Goal: Complete application form

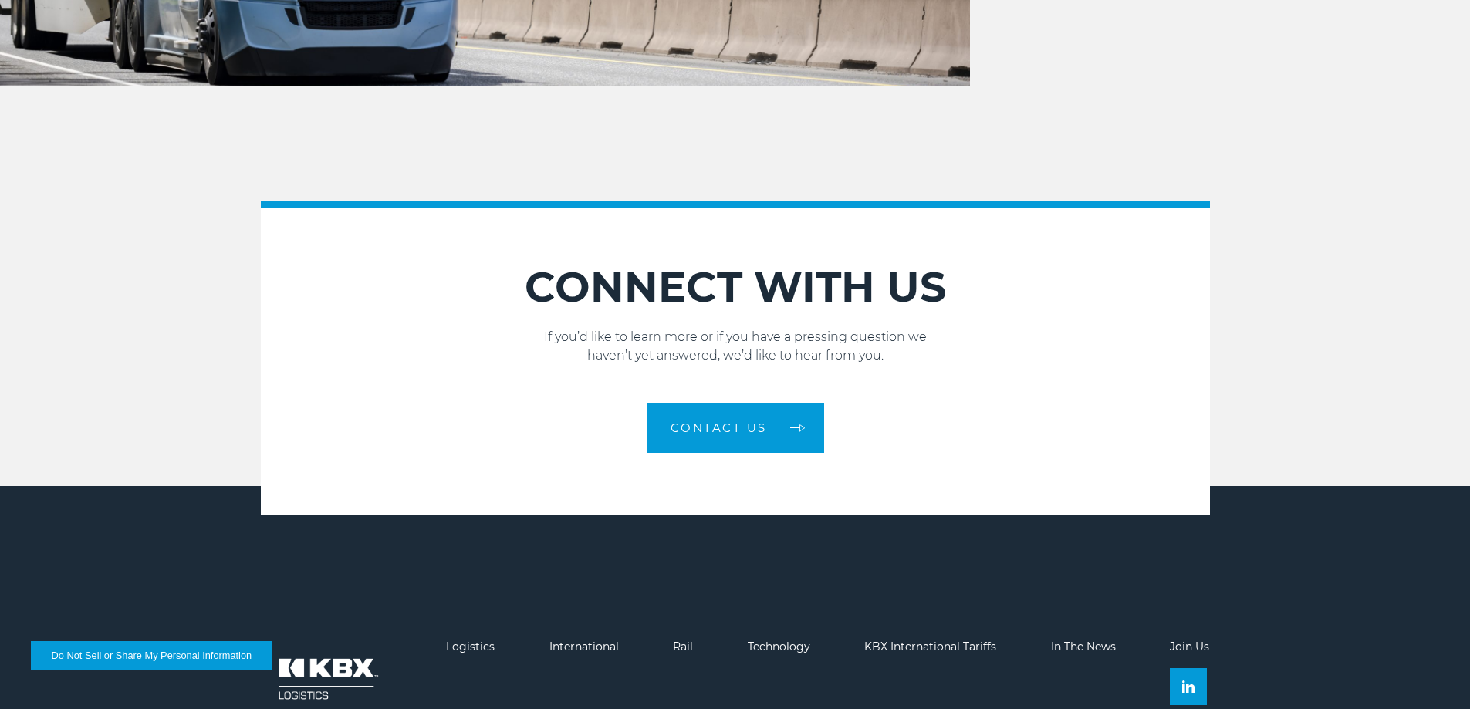
scroll to position [2287, 0]
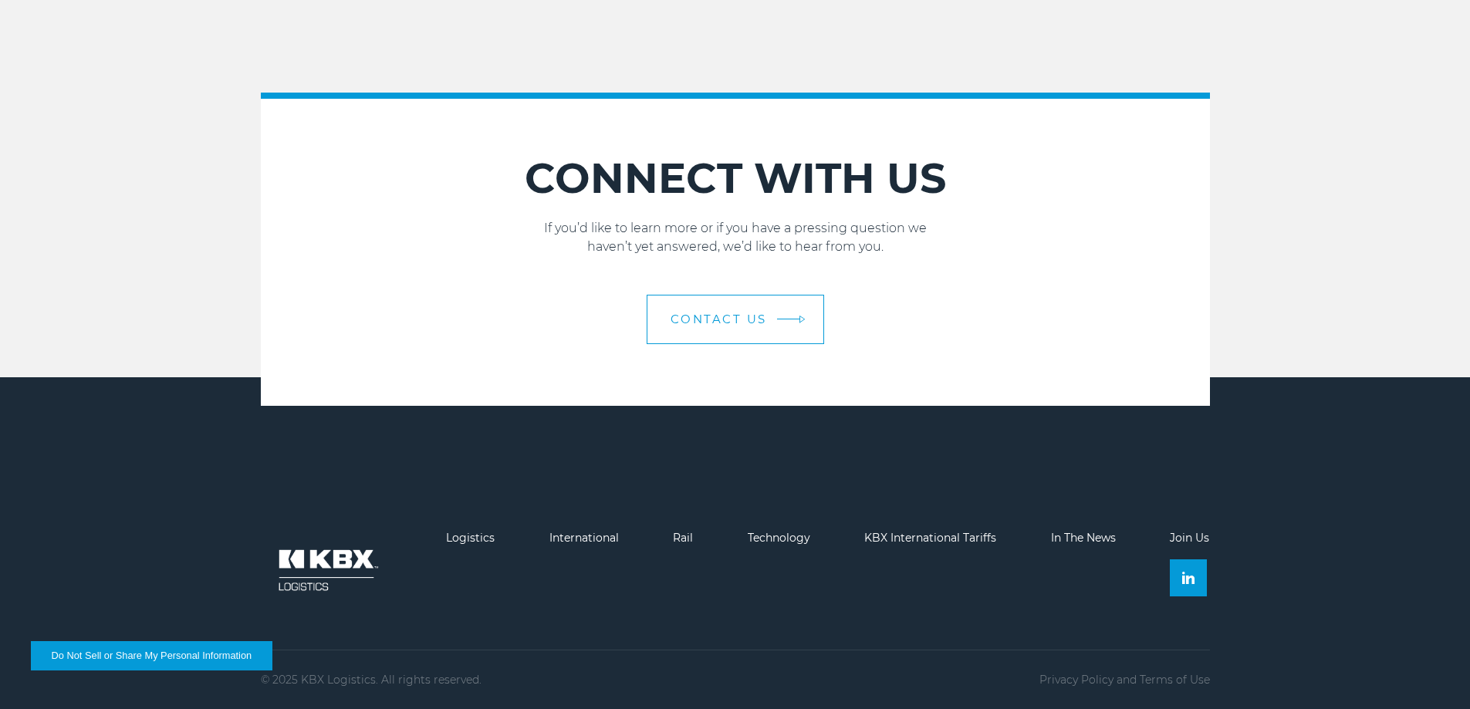
click at [736, 314] on span "Contact Us" at bounding box center [719, 319] width 96 height 12
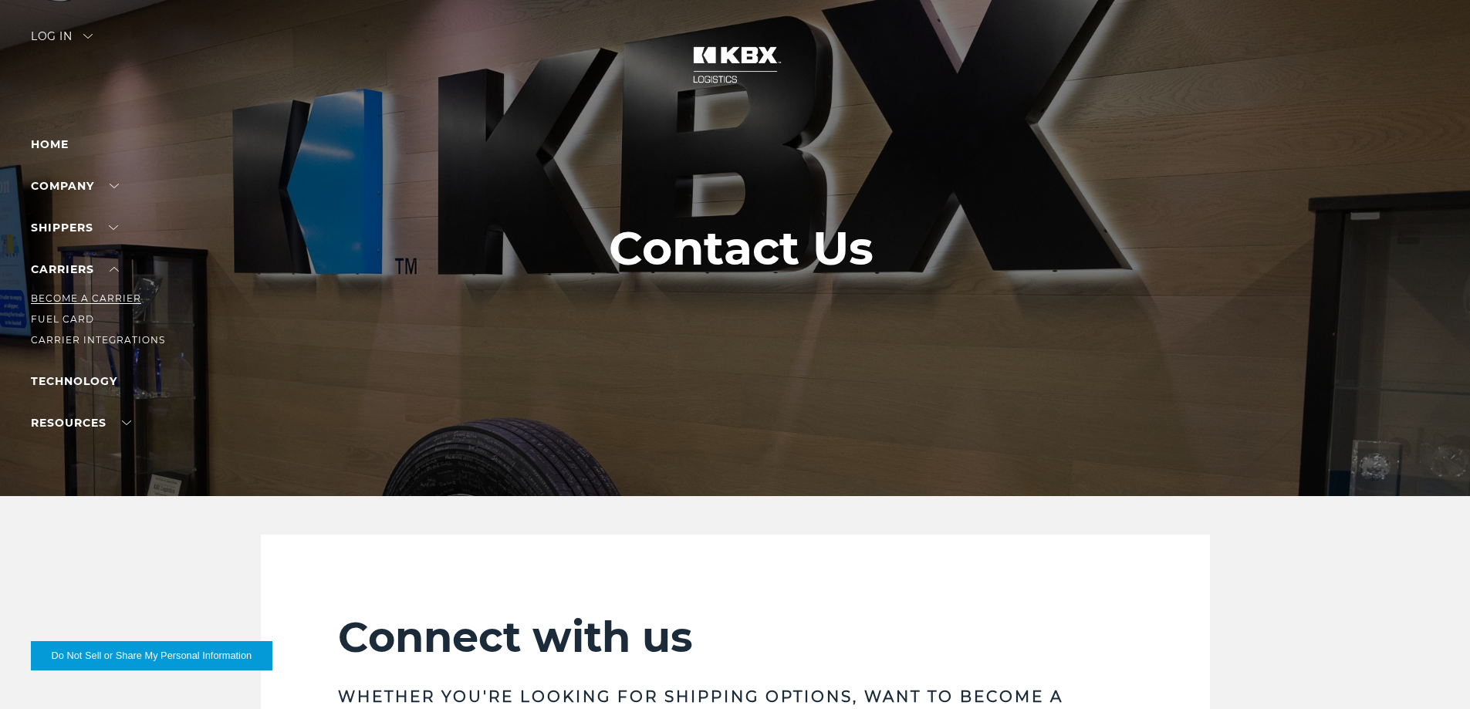
click at [105, 294] on link "Become a Carrier" at bounding box center [86, 298] width 110 height 12
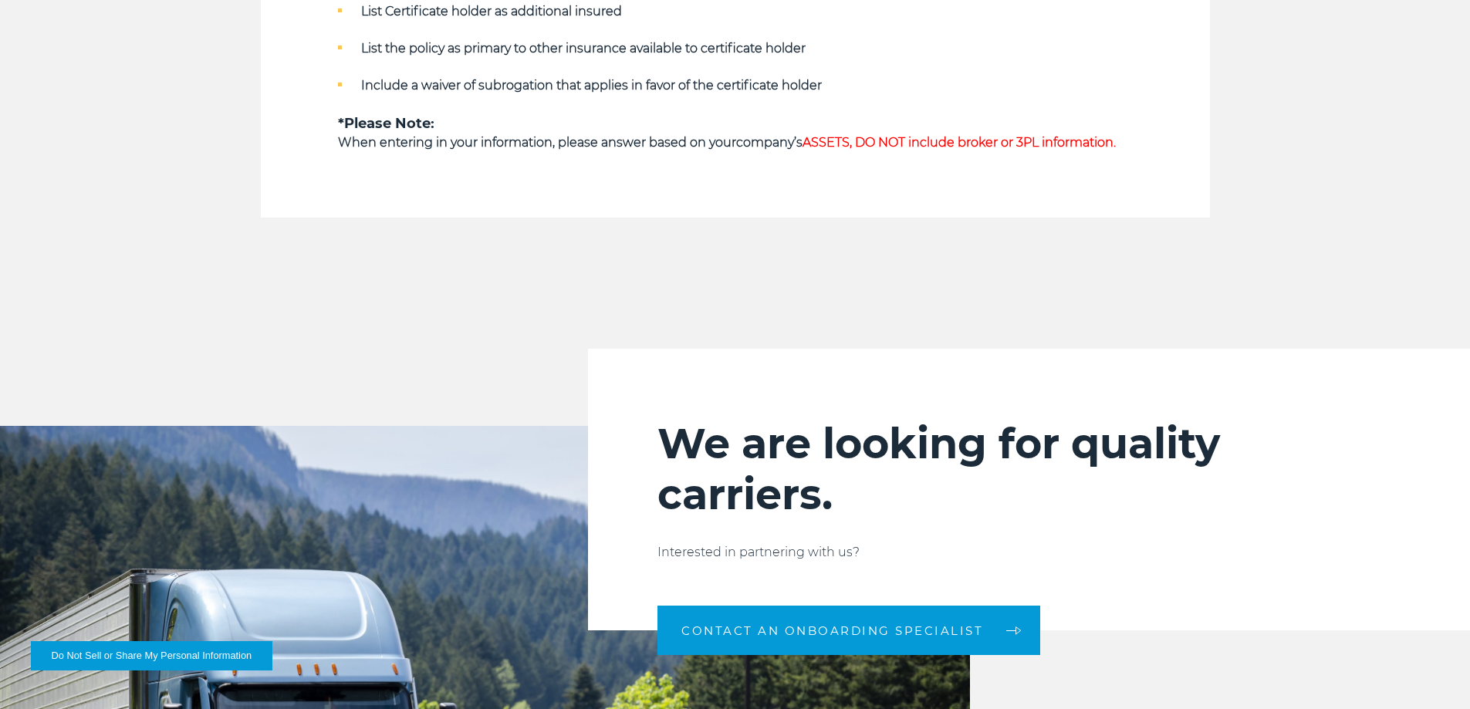
scroll to position [1698, 0]
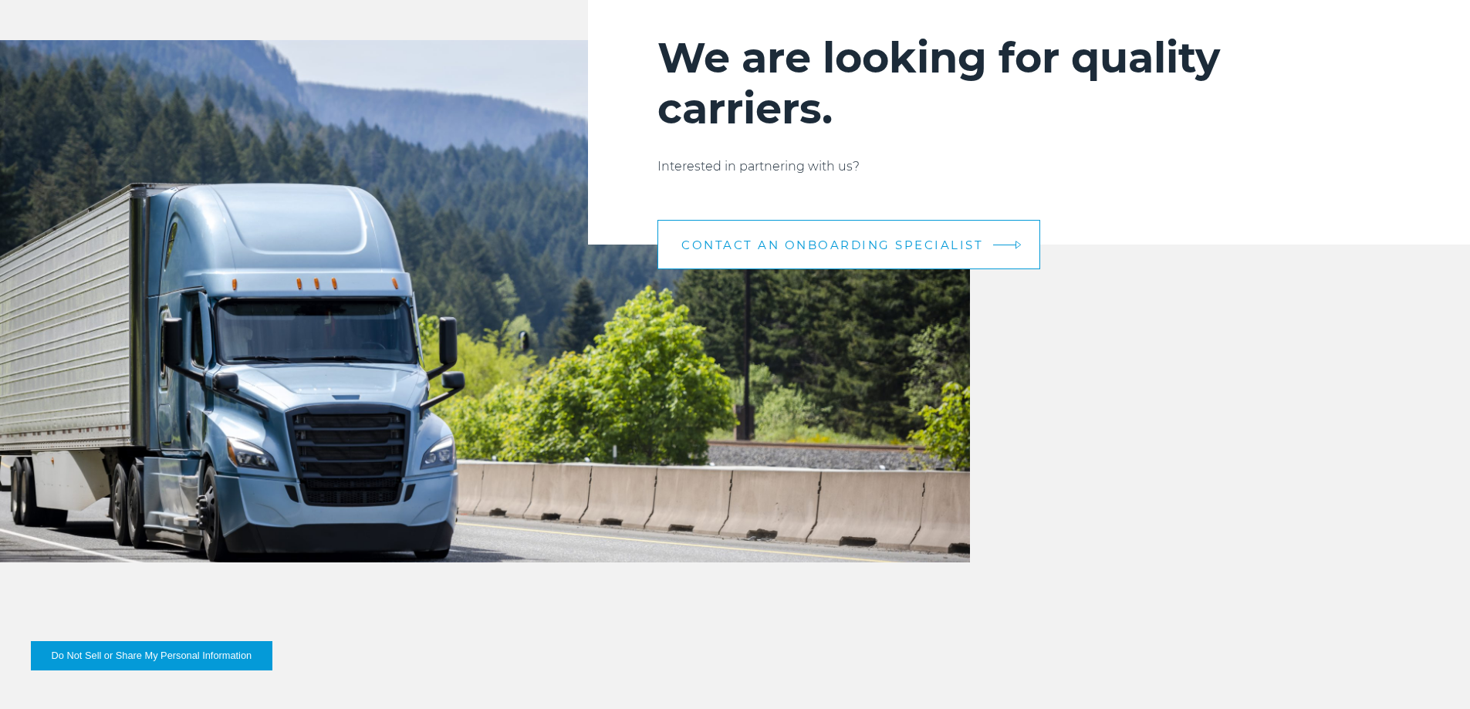
click at [817, 245] on span "CONTACT AN ONBOARDING SPECIALIST" at bounding box center [832, 245] width 302 height 12
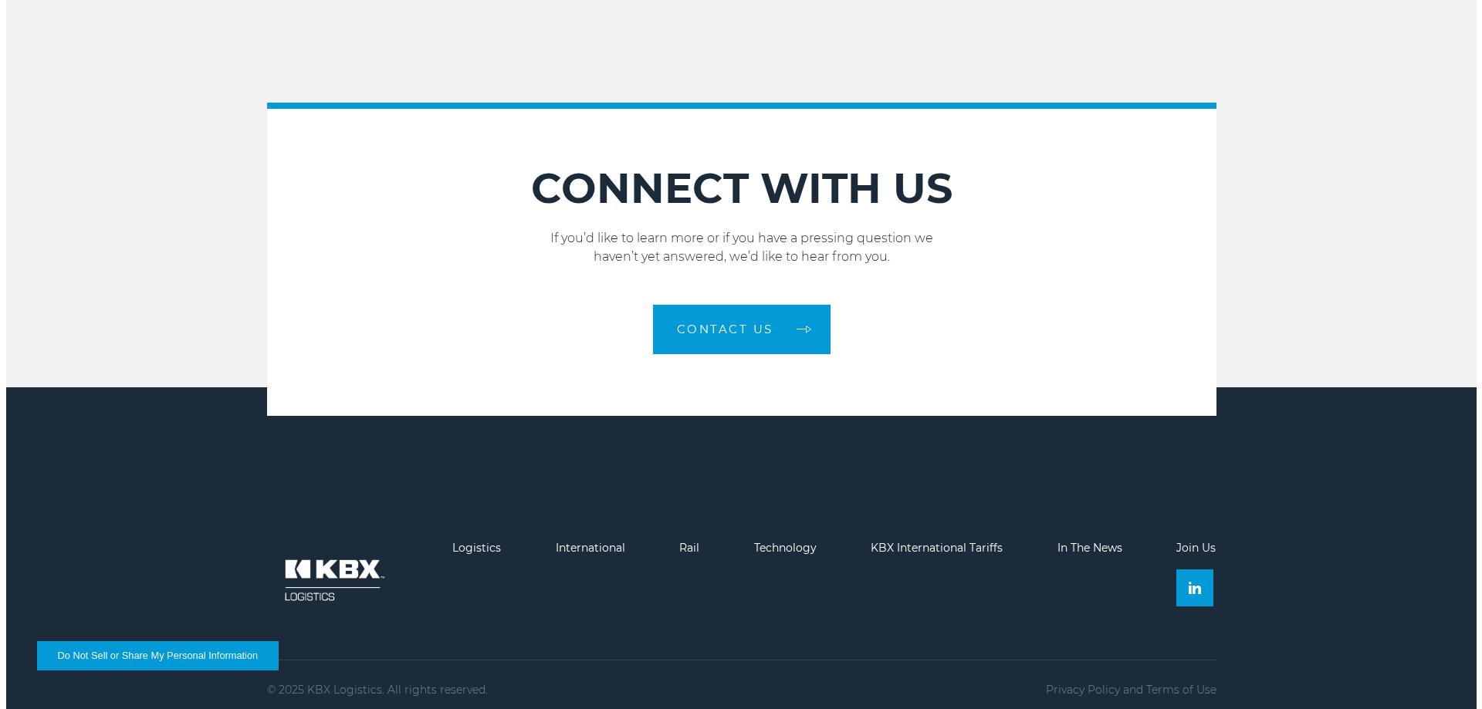
scroll to position [2287, 0]
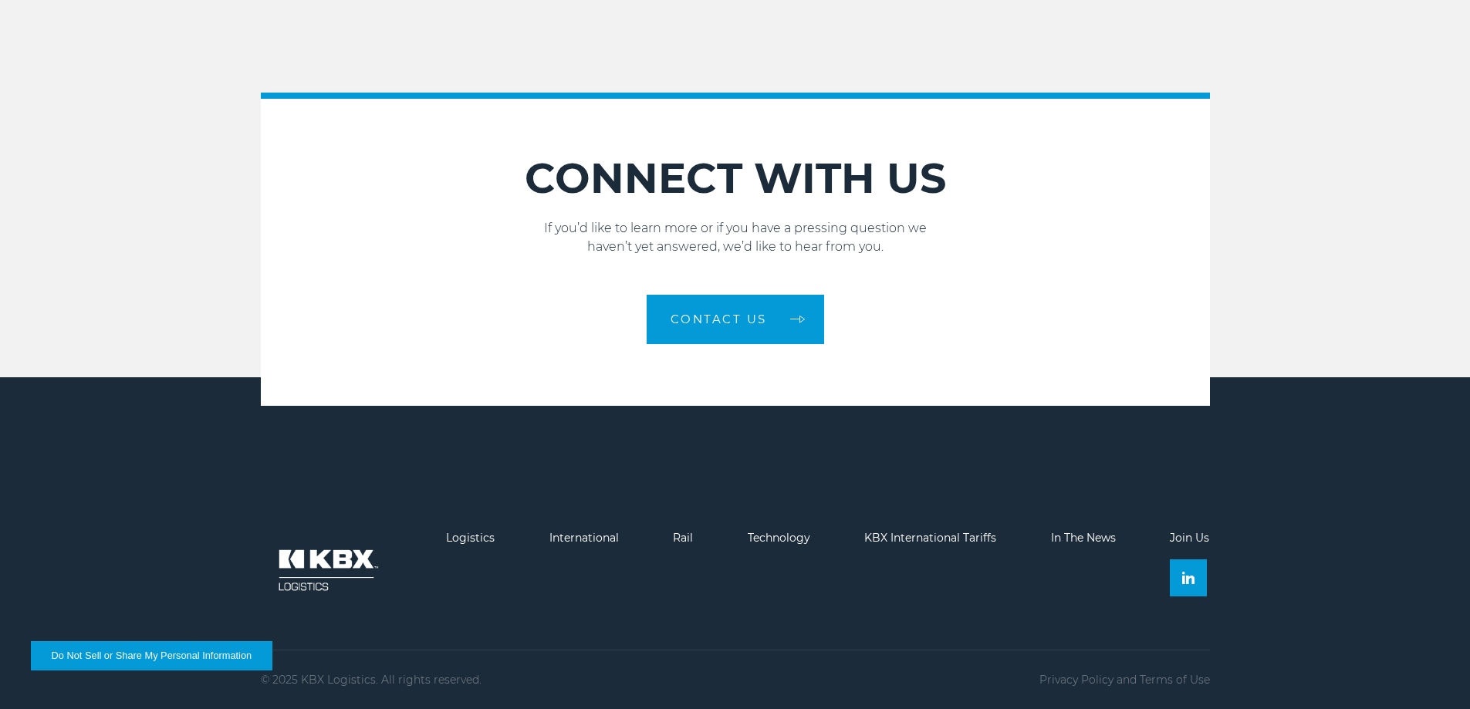
click at [201, 655] on button "Do Not Sell or Share My Personal Information" at bounding box center [152, 655] width 242 height 29
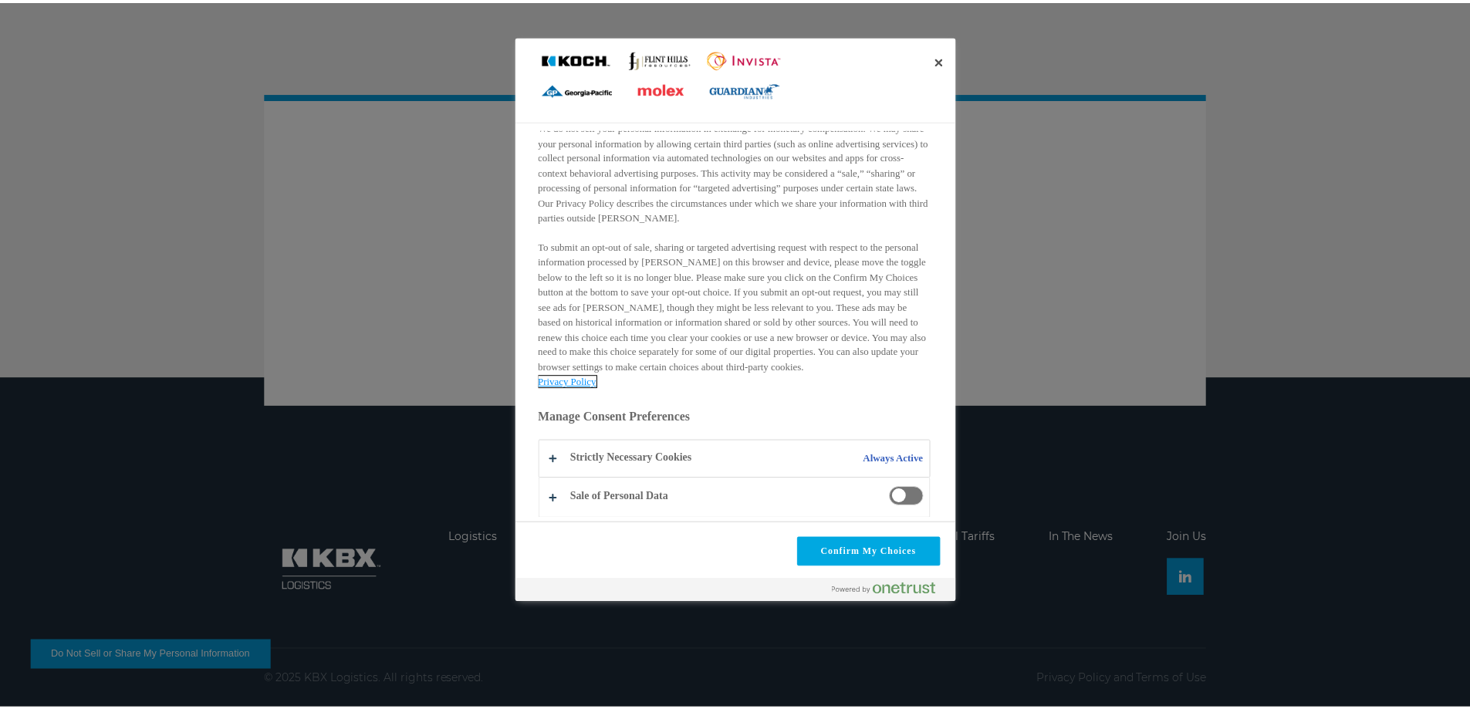
scroll to position [168, 0]
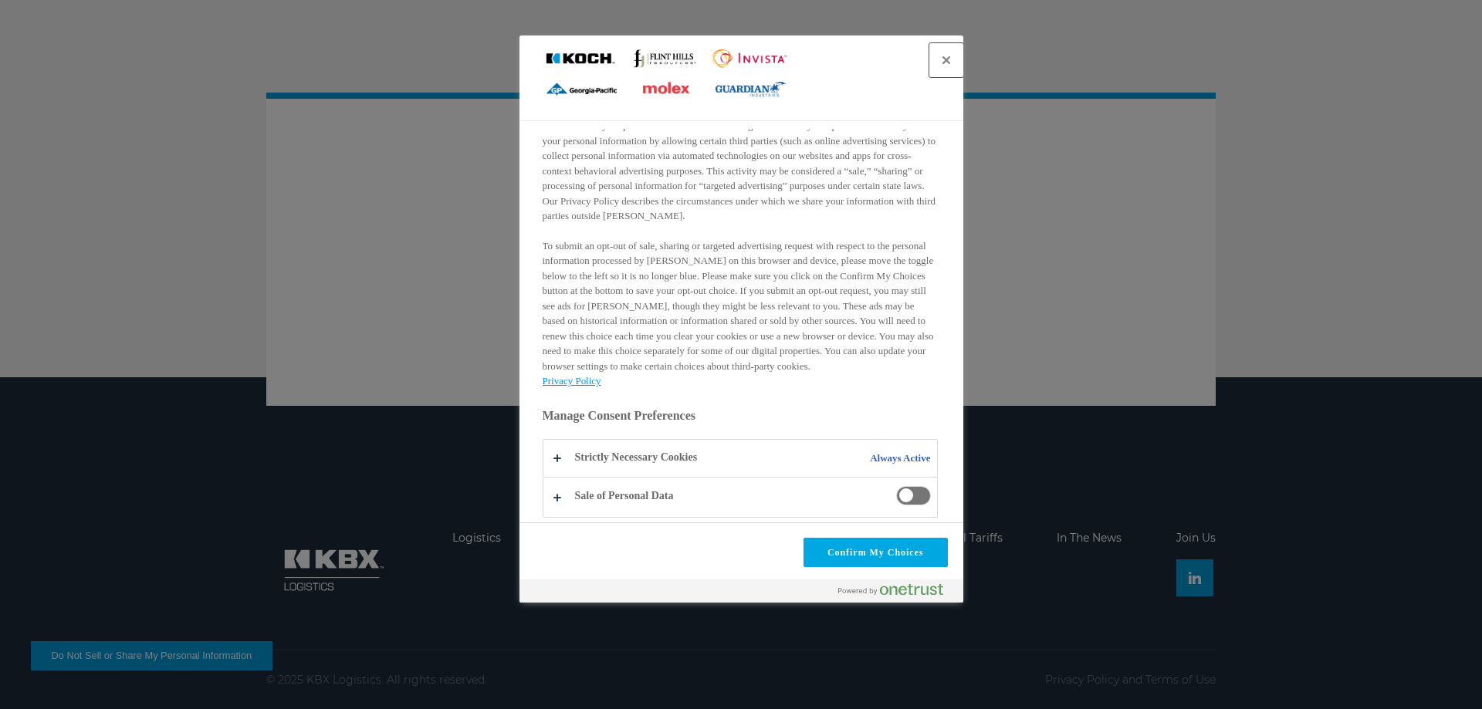
click at [945, 61] on button "Close" at bounding box center [946, 60] width 34 height 34
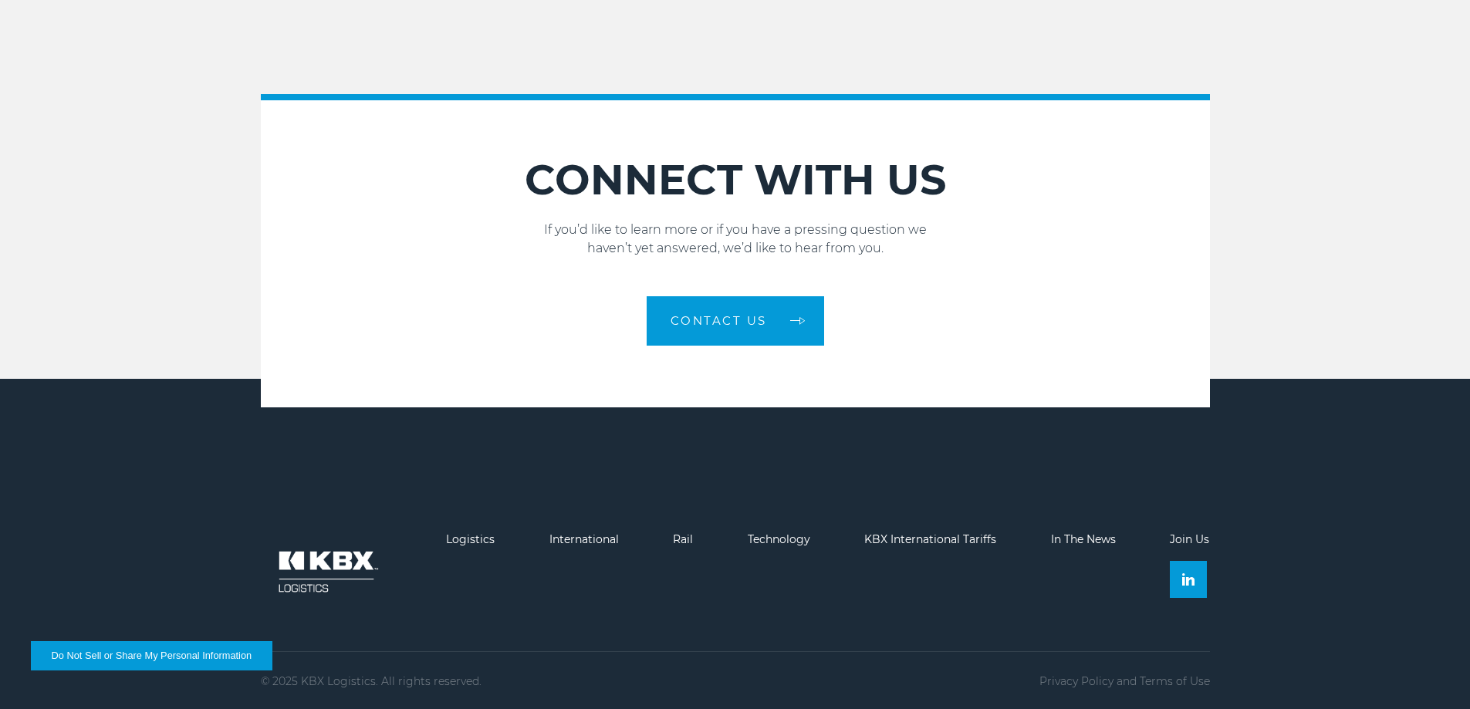
scroll to position [2287, 0]
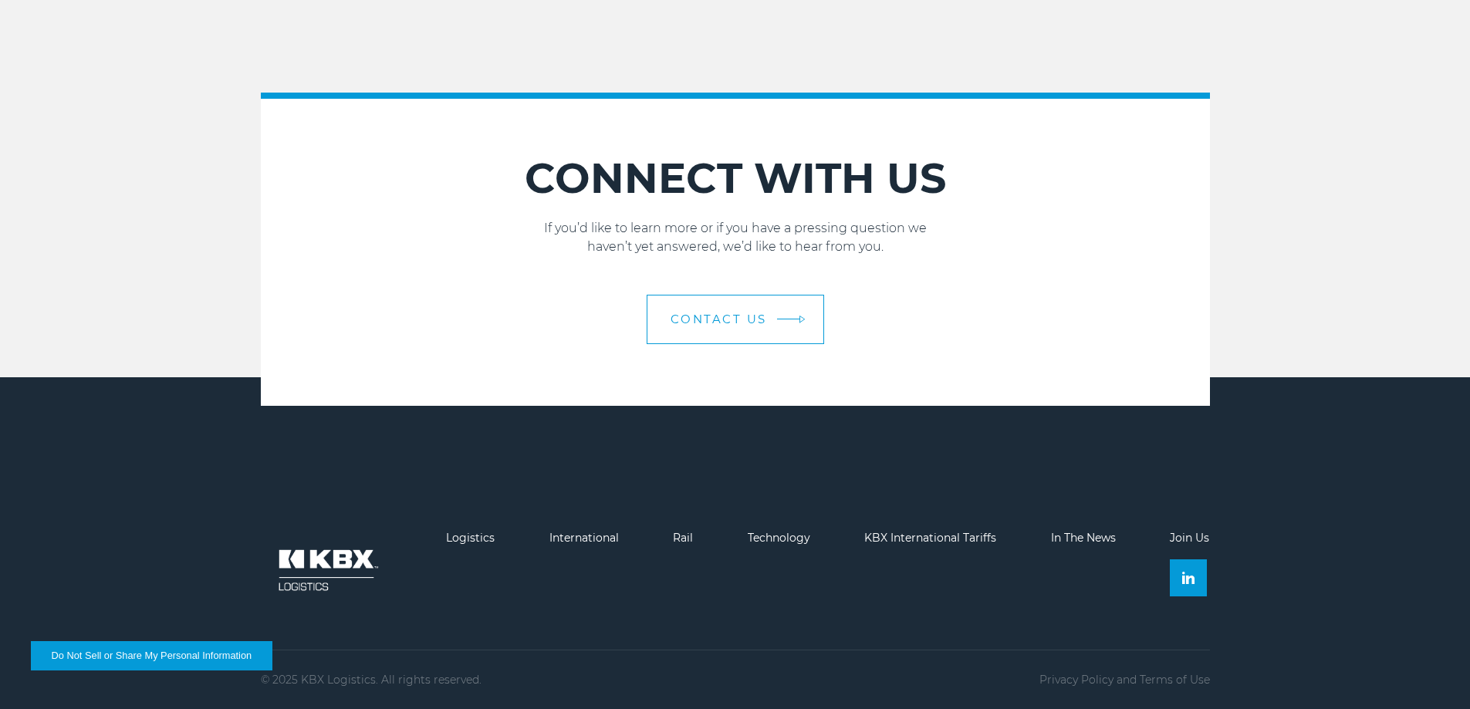
click at [779, 321] on link "Contact Us" at bounding box center [735, 319] width 177 height 49
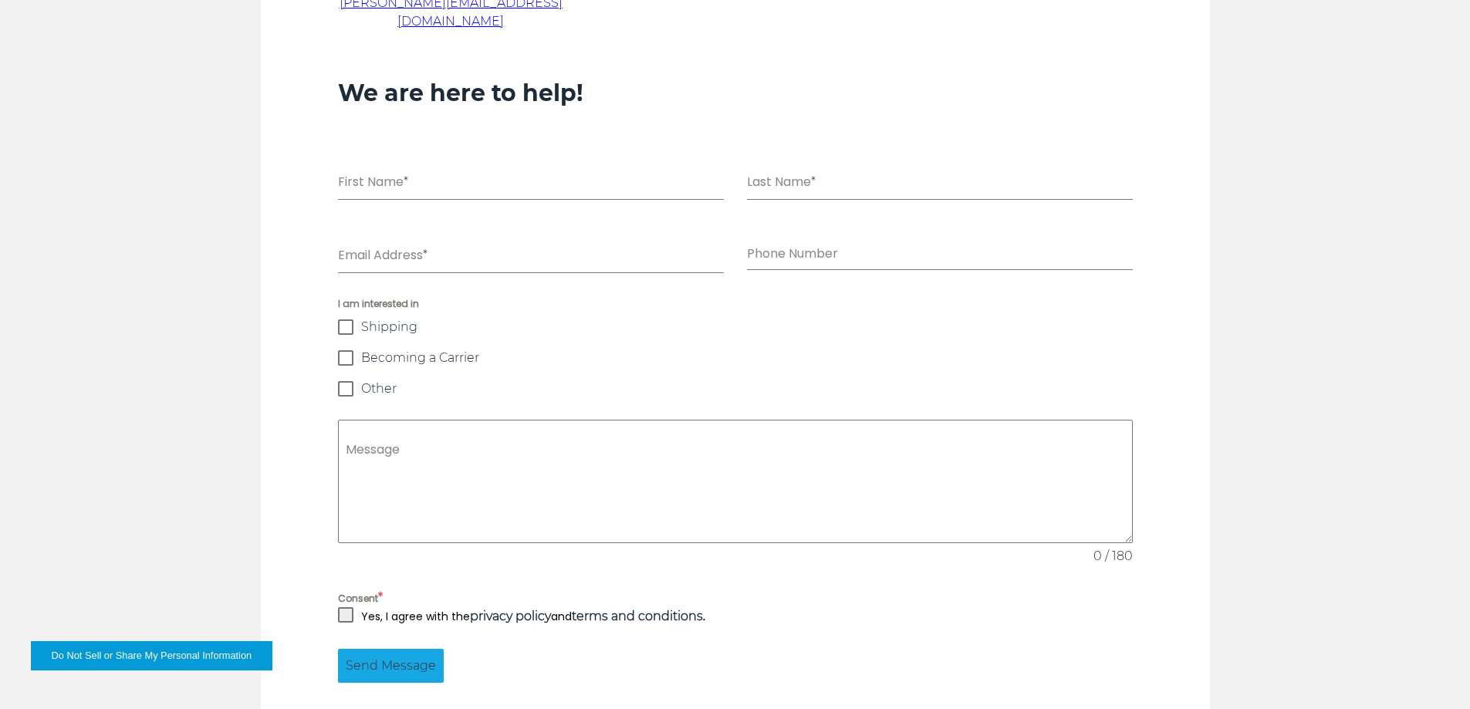
scroll to position [1080, 0]
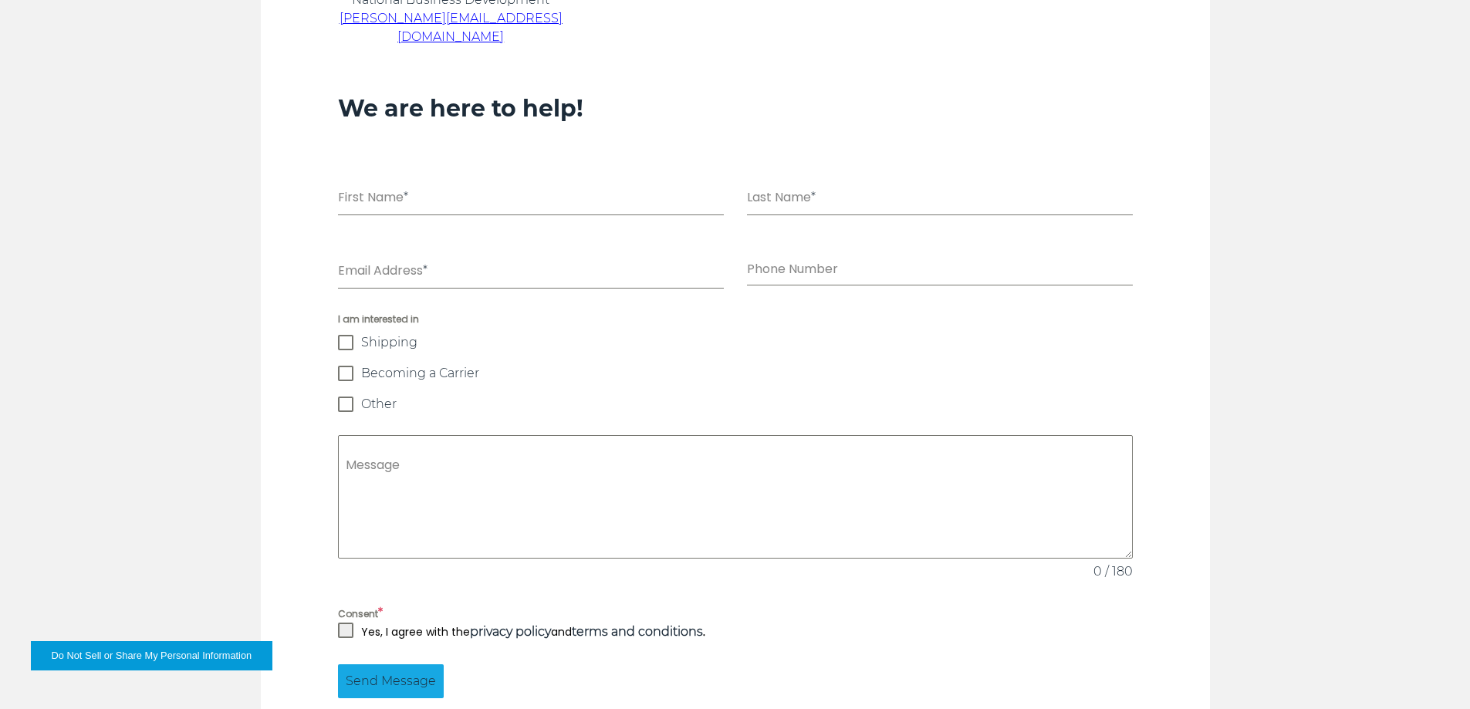
click at [404, 366] on span "Becoming a Carrier" at bounding box center [420, 373] width 118 height 15
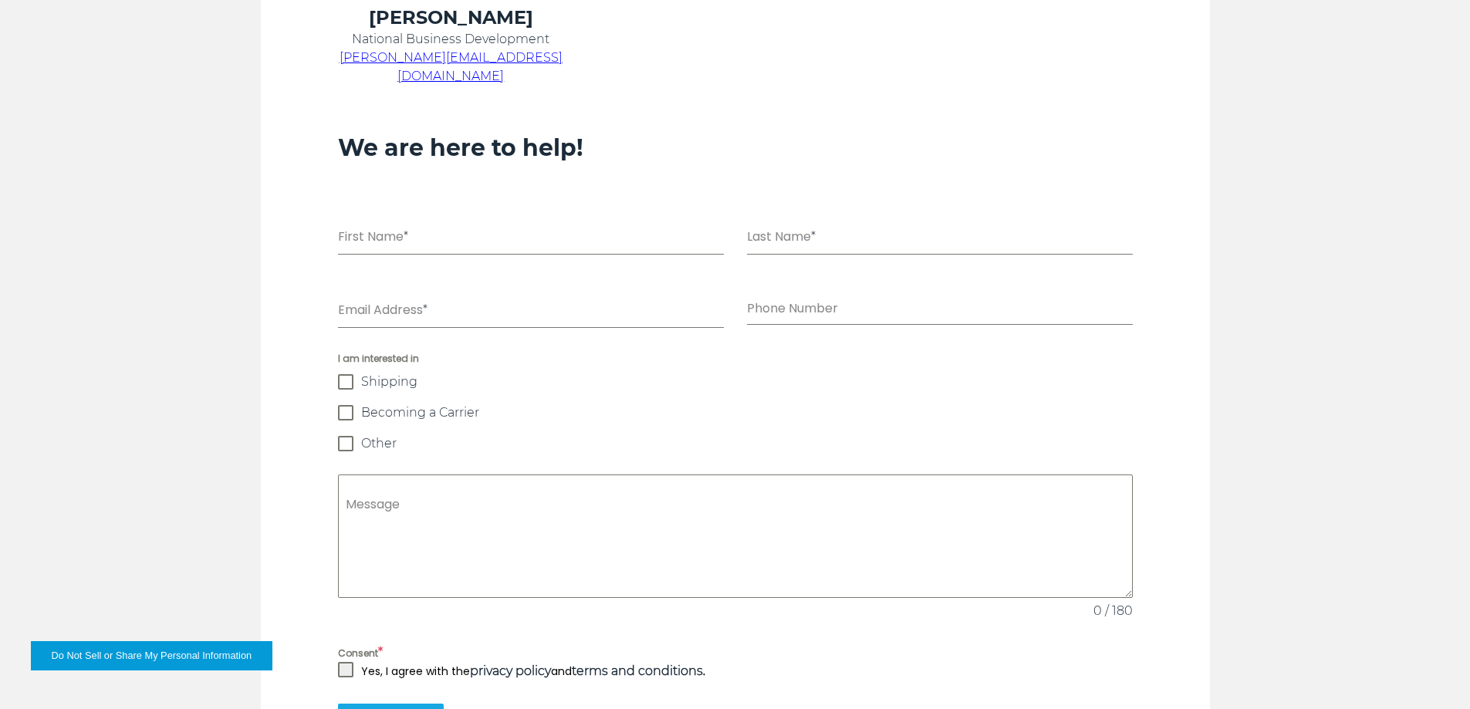
scroll to position [1003, 0]
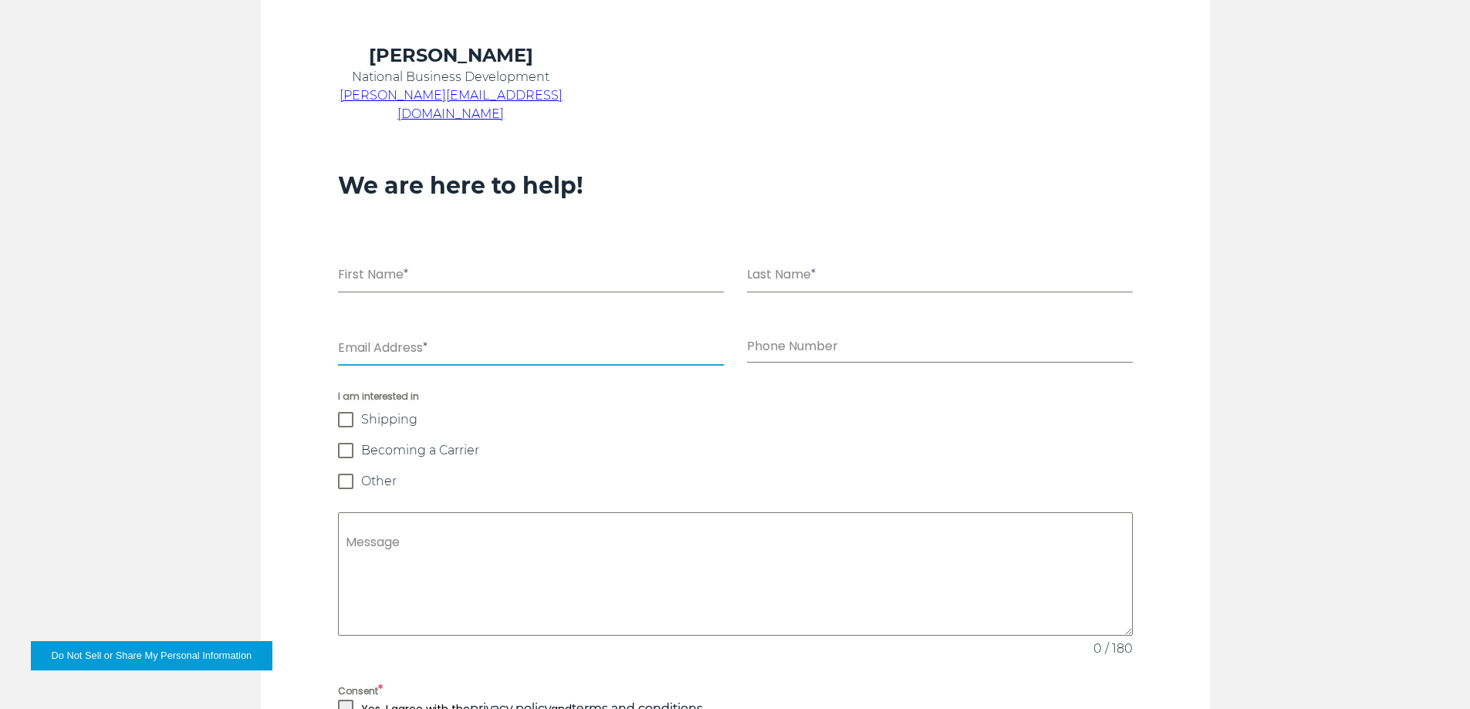
click at [389, 261] on input "First Name *" at bounding box center [531, 277] width 386 height 32
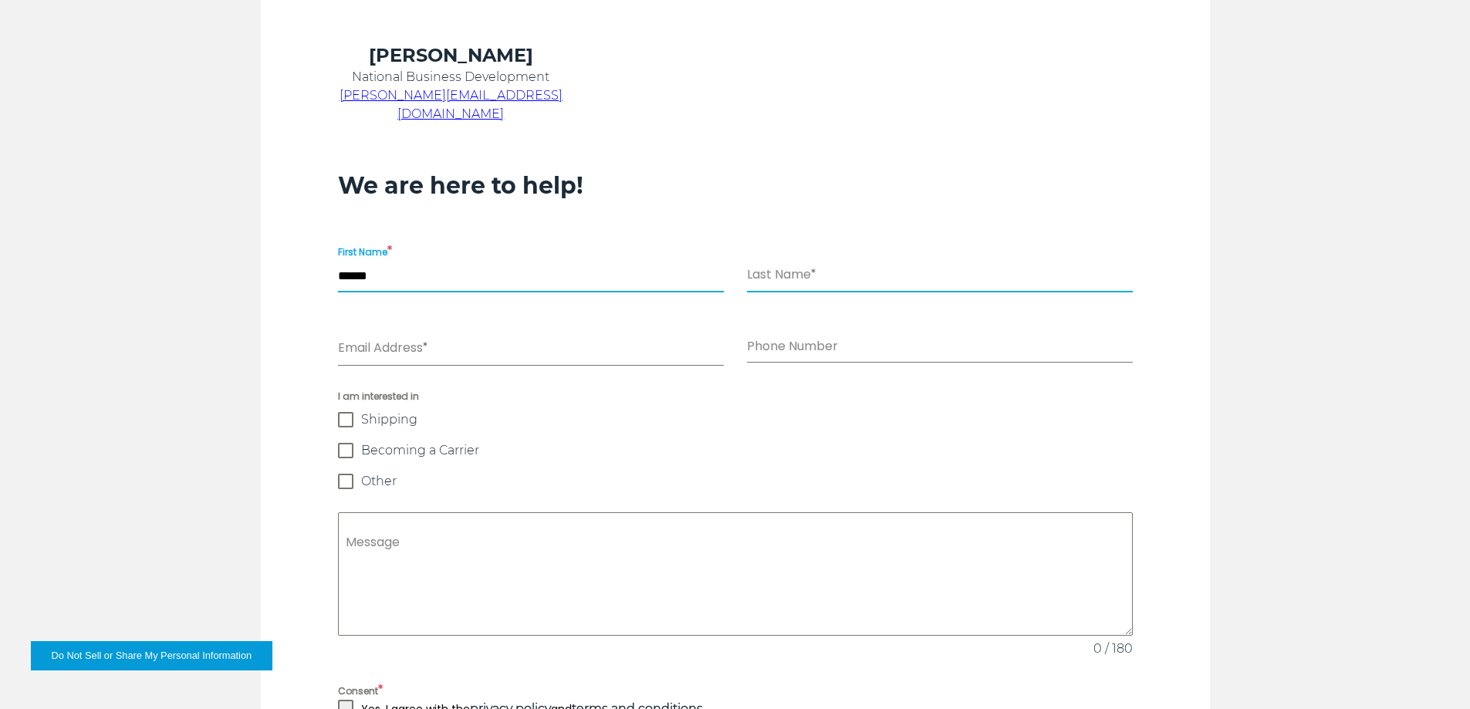
type input "*****"
click at [813, 261] on input "Last Name *" at bounding box center [940, 277] width 386 height 32
type input "*****"
click at [521, 346] on form "First Name * ***** Last Name * ***** Email Address * Phone Number I am interest…" at bounding box center [735, 508] width 795 height 533
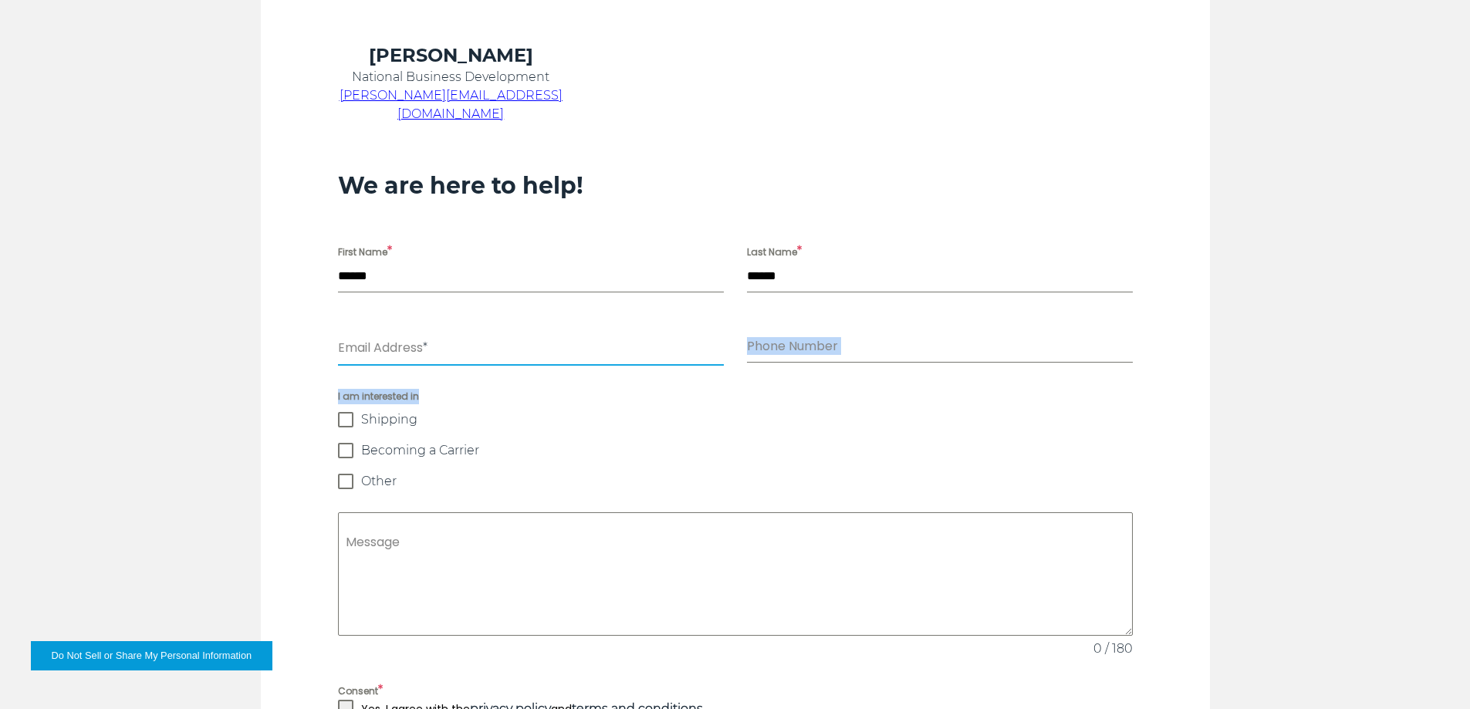
click at [519, 336] on input "Email Address *" at bounding box center [531, 350] width 386 height 32
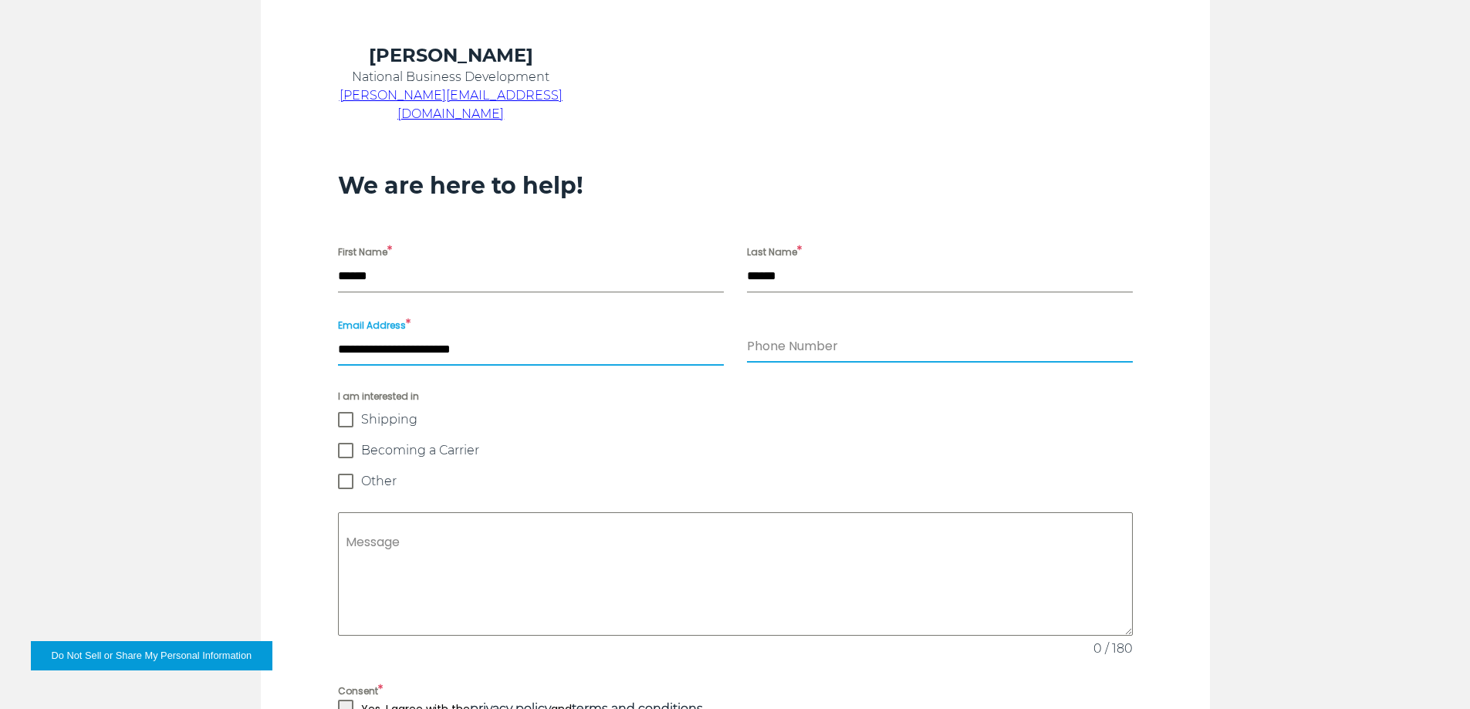
type input "**********"
click at [852, 331] on input "Phone Number" at bounding box center [940, 347] width 386 height 32
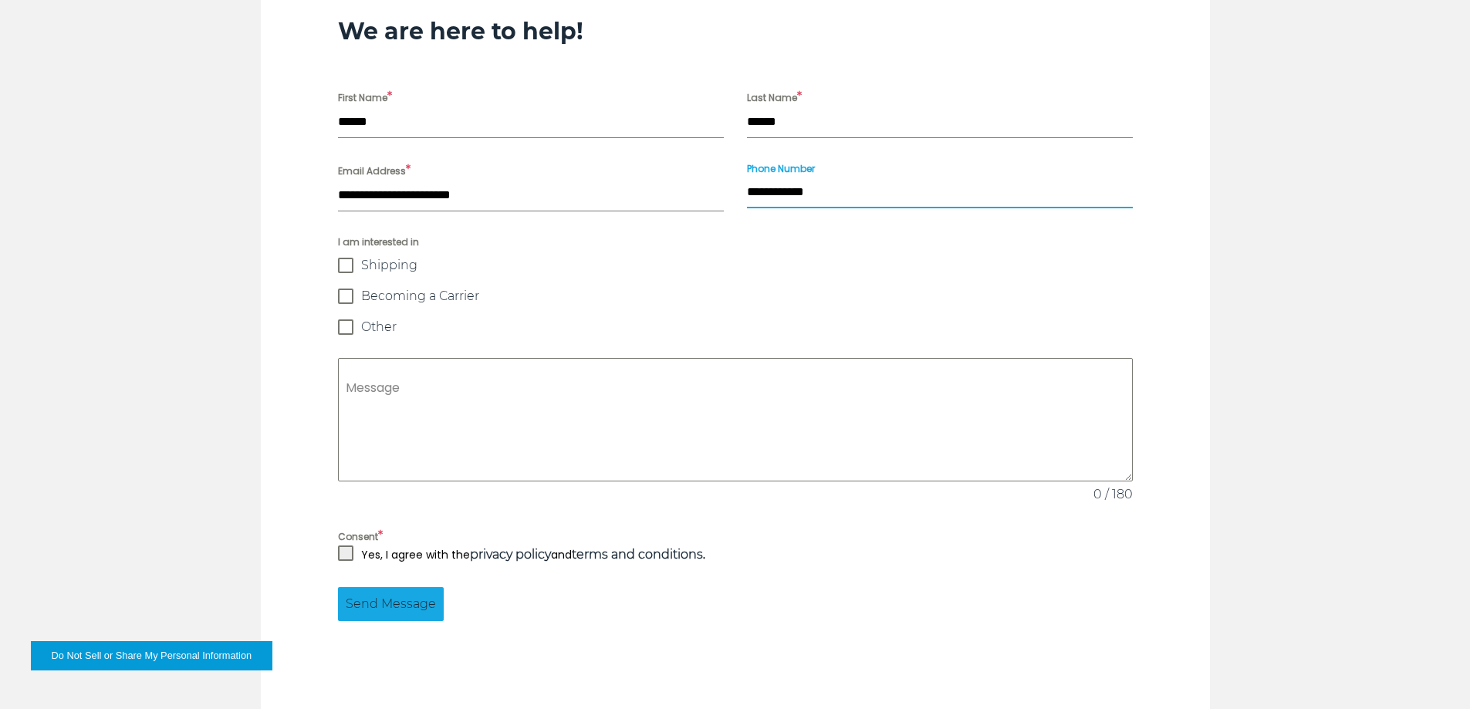
type input "**********"
click at [407, 546] on p "Yes, I agree with the privacy policy and terms and conditions ." at bounding box center [533, 555] width 344 height 19
click at [349, 546] on span at bounding box center [345, 553] width 15 height 15
click at [410, 595] on span "Send Message" at bounding box center [391, 604] width 90 height 19
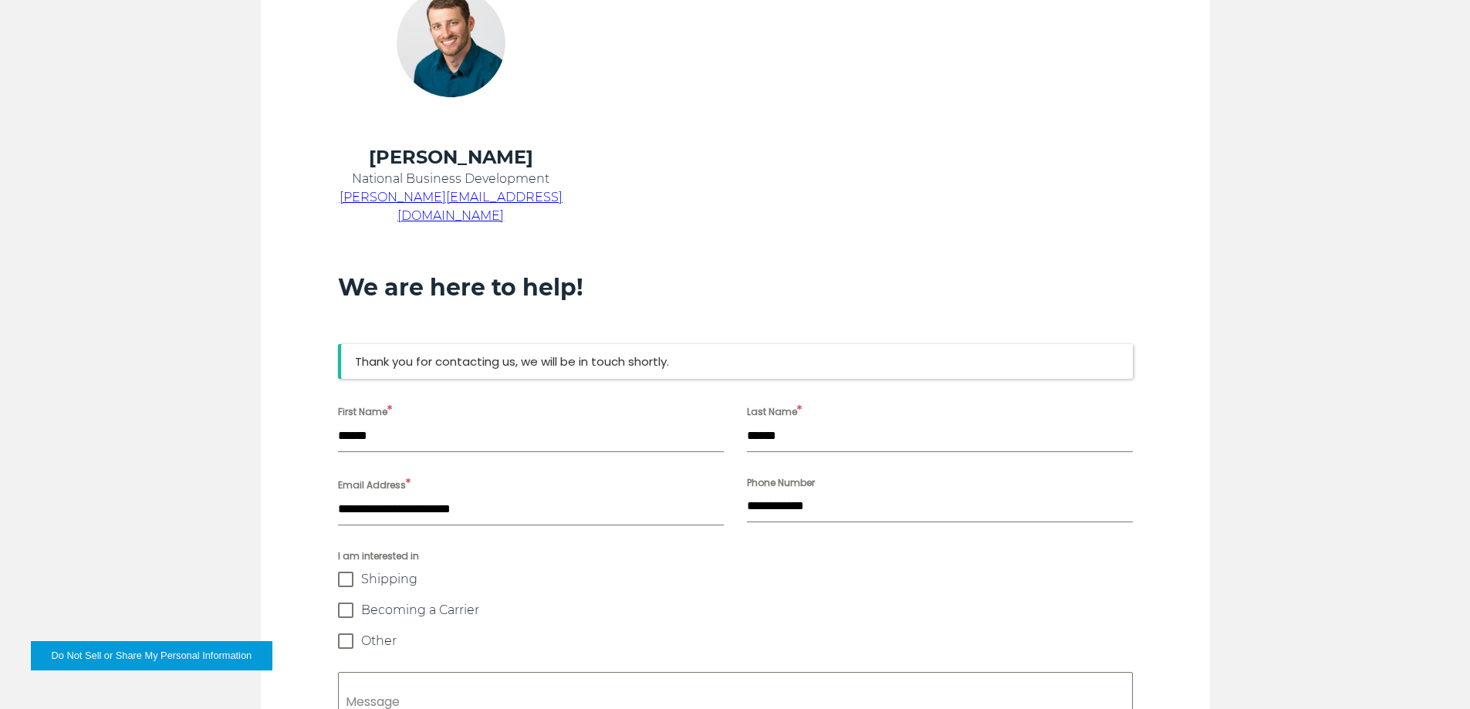
scroll to position [896, 0]
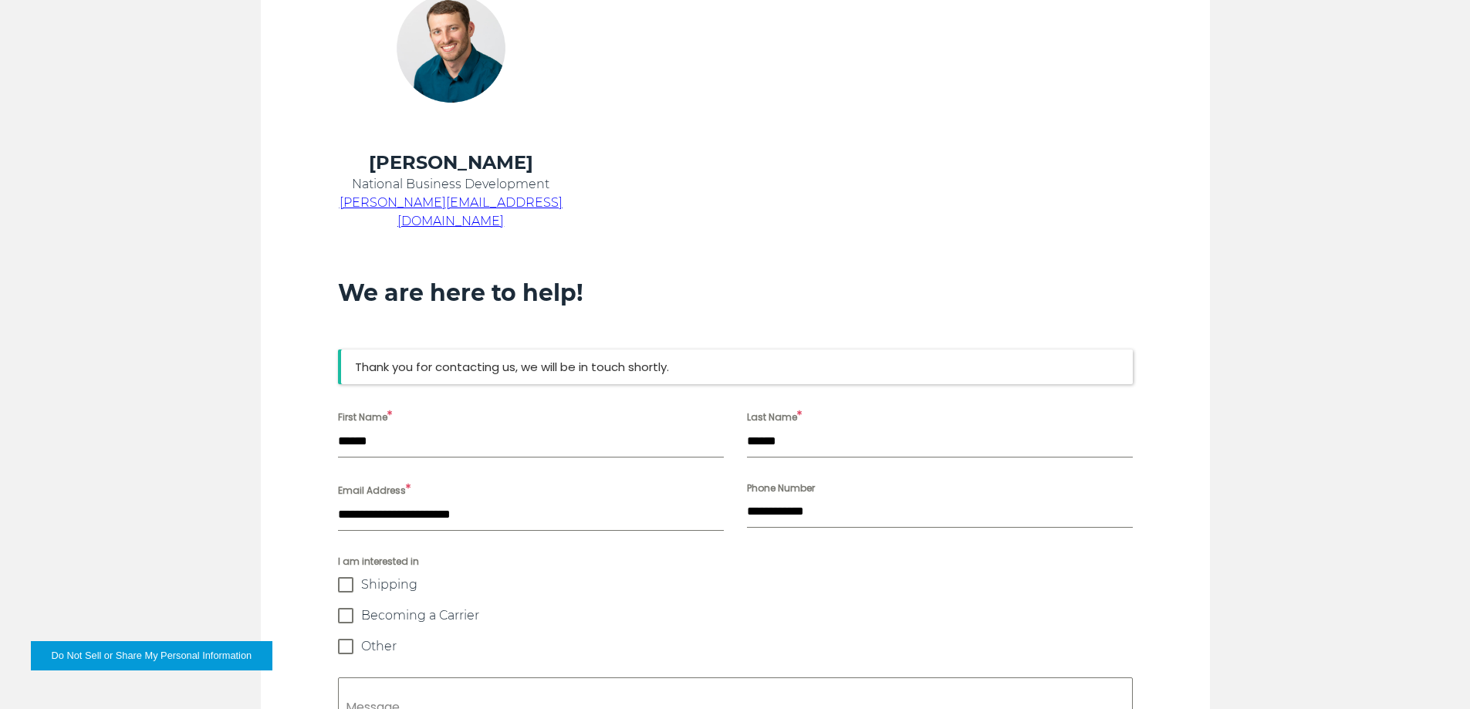
click at [745, 13] on td at bounding box center [715, 48] width 265 height 205
